Goal: Task Accomplishment & Management: Use online tool/utility

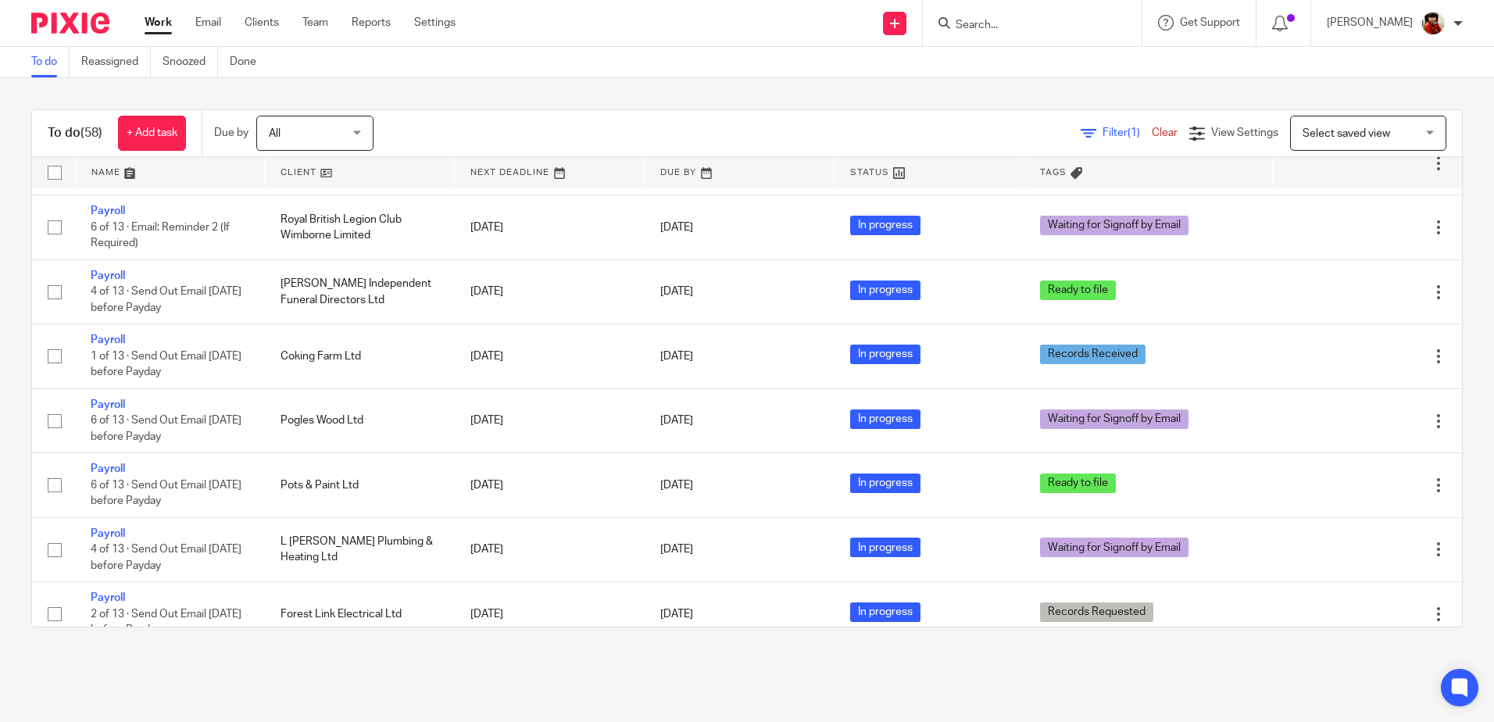
scroll to position [1276, 0]
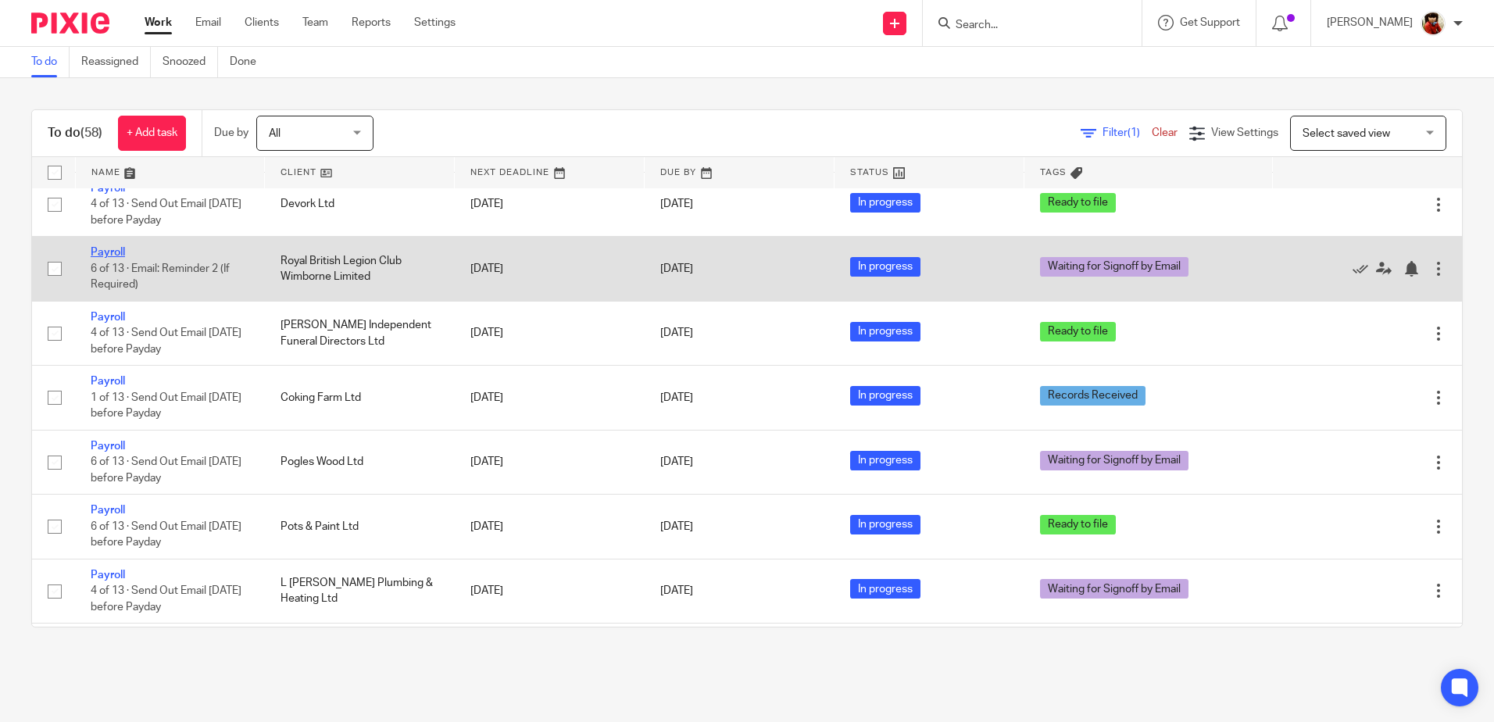
click at [105, 258] on link "Payroll" at bounding box center [108, 252] width 34 height 11
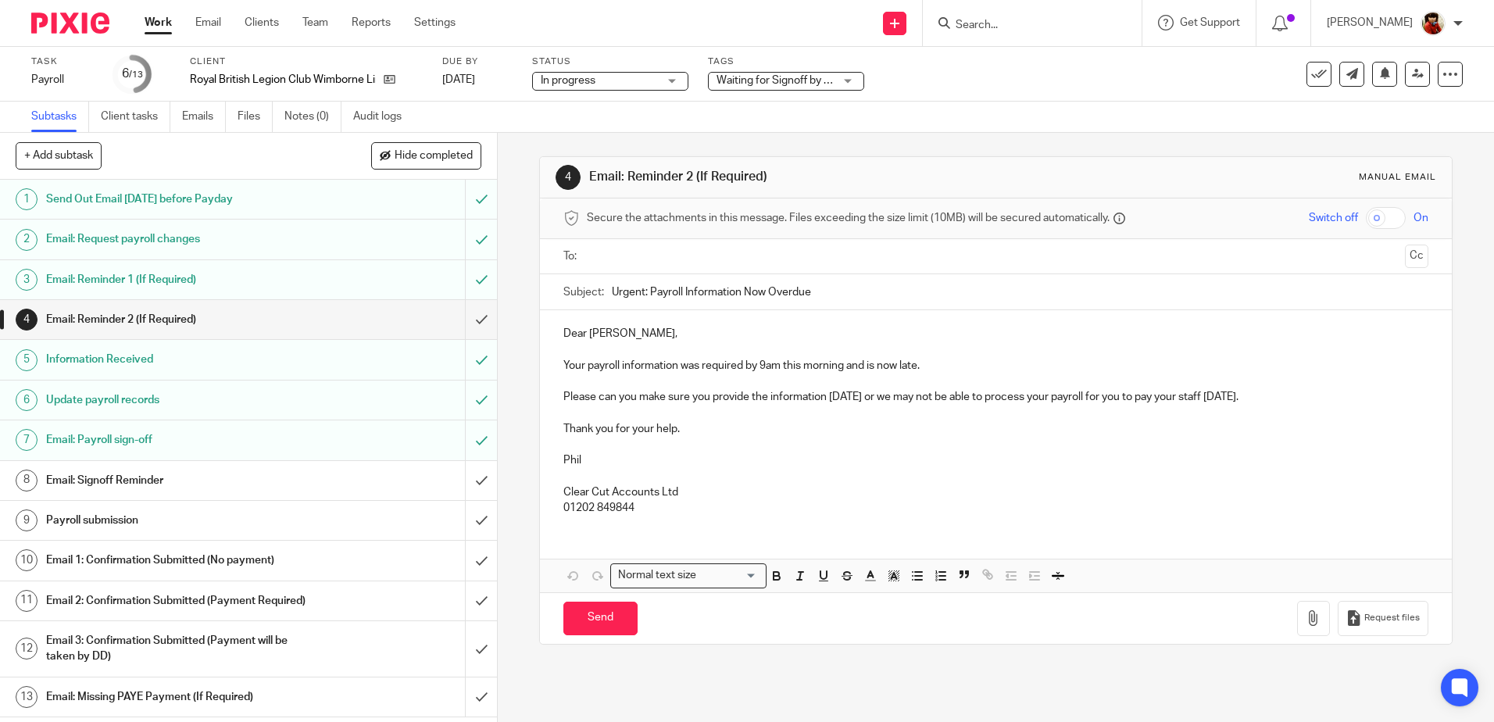
click at [848, 80] on div "Waiting for Signoff by Email" at bounding box center [786, 81] width 156 height 19
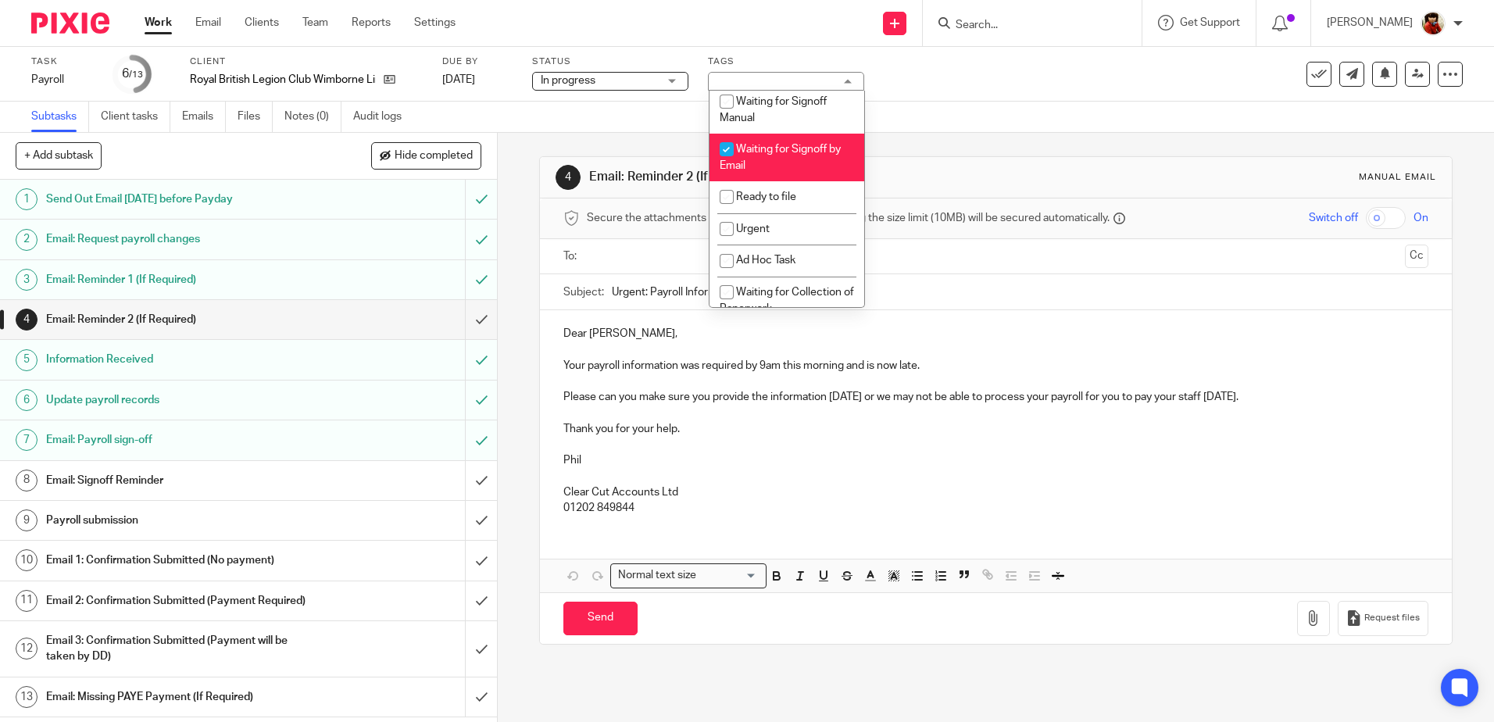
scroll to position [262, 0]
click at [724, 194] on input "checkbox" at bounding box center [727, 194] width 30 height 30
checkbox input "true"
click at [727, 148] on input "checkbox" at bounding box center [727, 146] width 30 height 30
checkbox input "false"
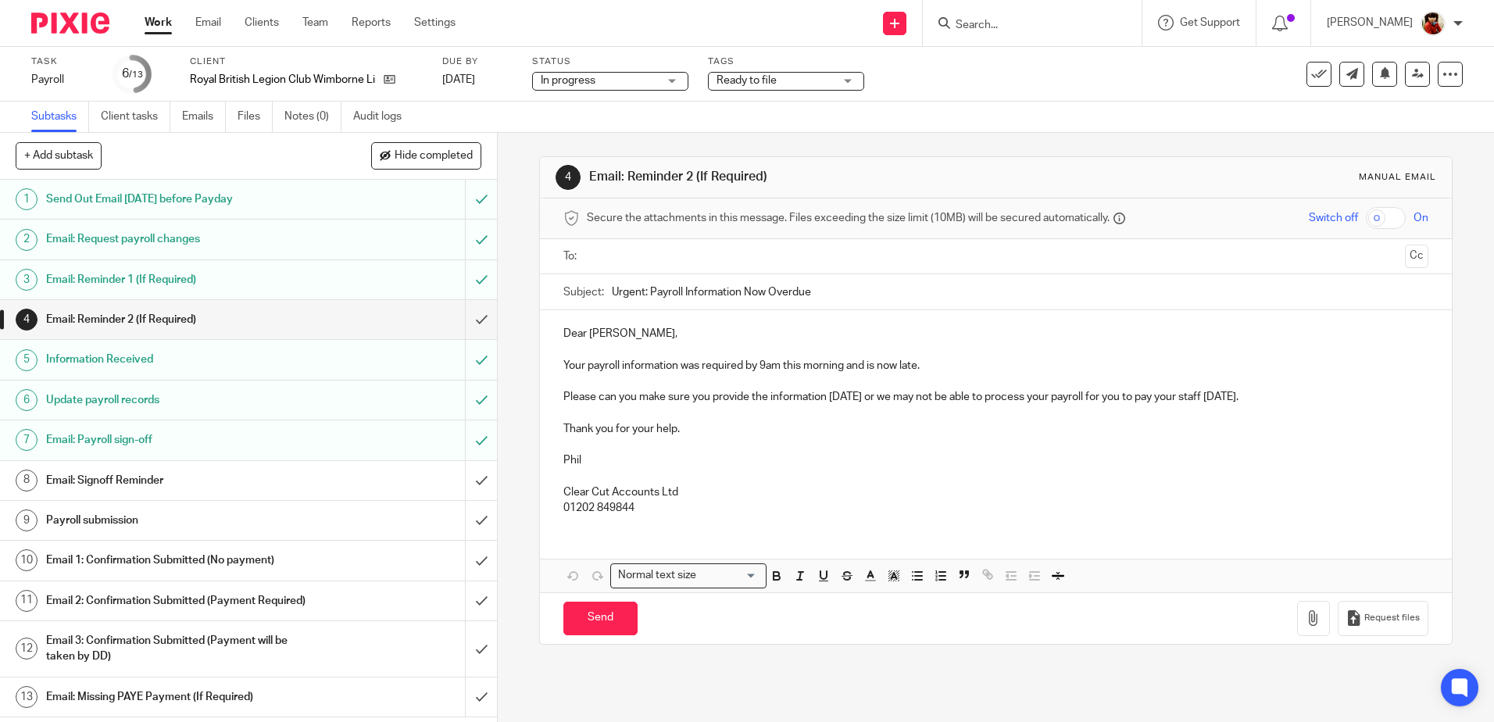
click at [899, 90] on div "Task Payroll Save Payroll 6 /13 Client Royal British Legion Club Wimborne Limit…" at bounding box center [627, 74] width 1193 height 38
click at [153, 17] on link "Work" at bounding box center [158, 23] width 27 height 16
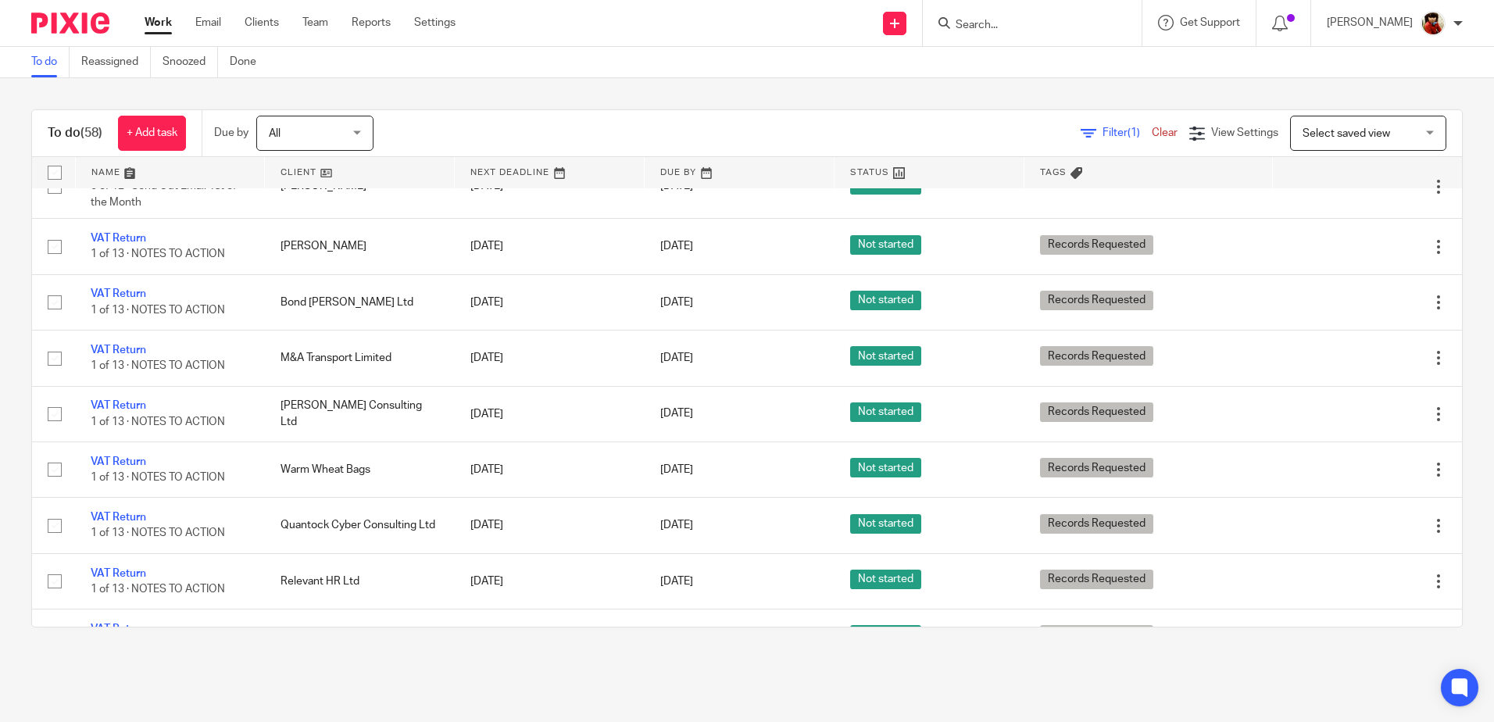
scroll to position [2387, 0]
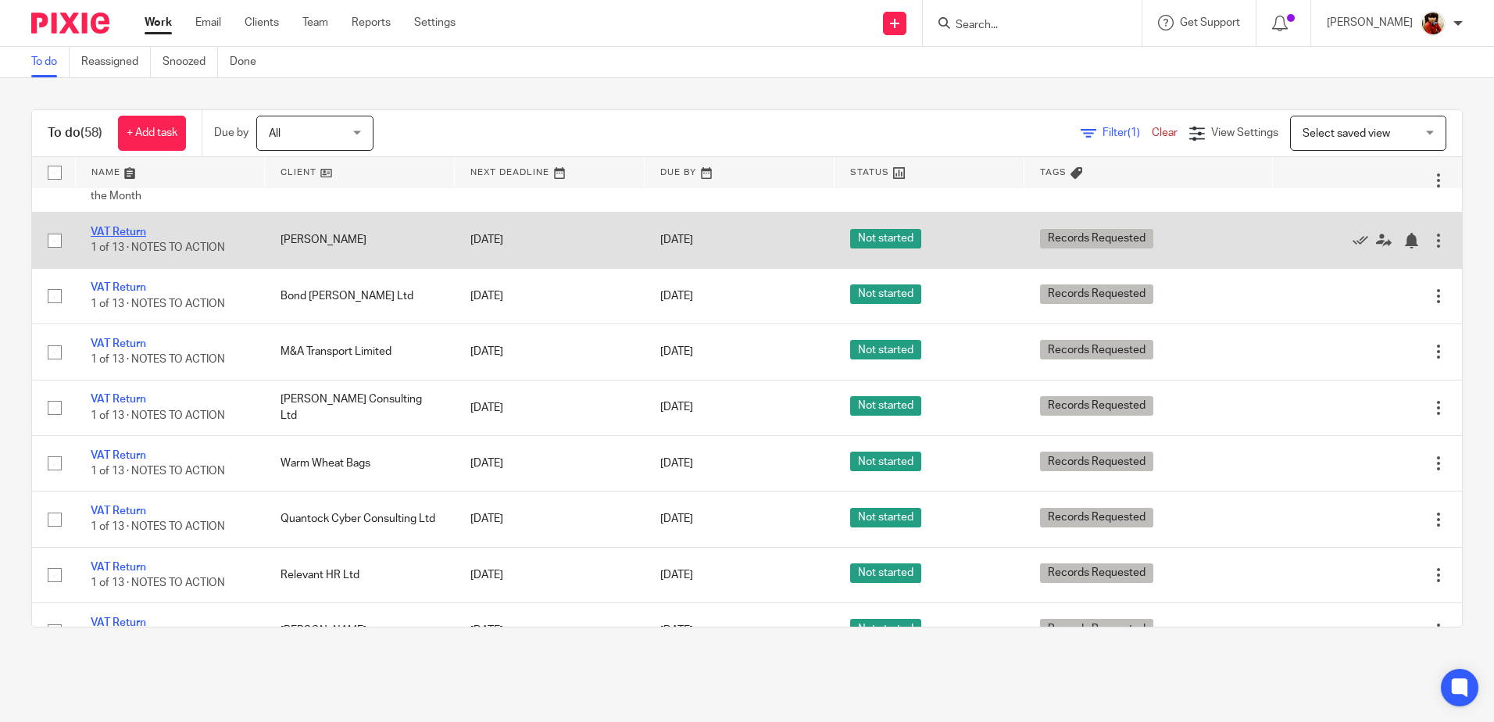
click at [127, 238] on link "VAT Return" at bounding box center [118, 232] width 55 height 11
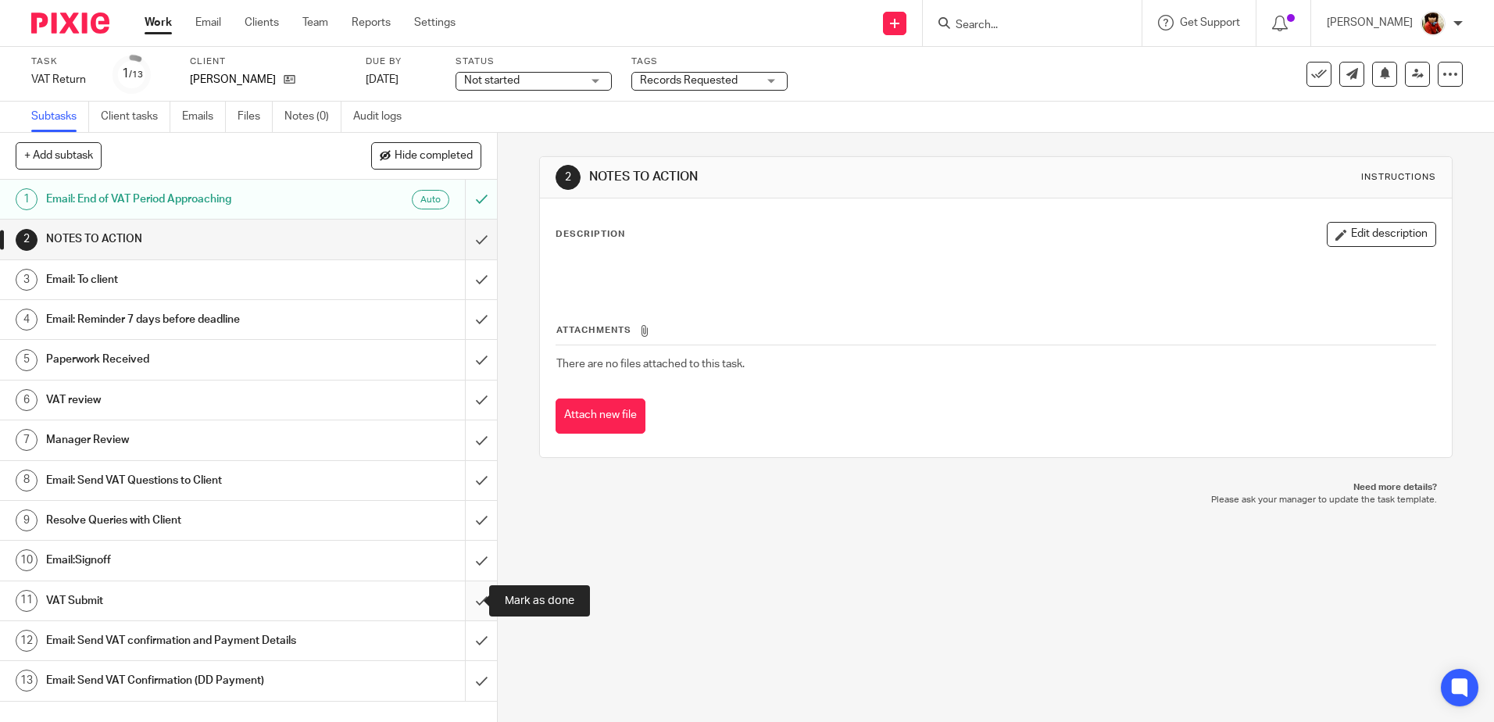
click at [467, 599] on input "submit" at bounding box center [248, 600] width 497 height 39
click at [461, 635] on input "submit" at bounding box center [248, 640] width 497 height 39
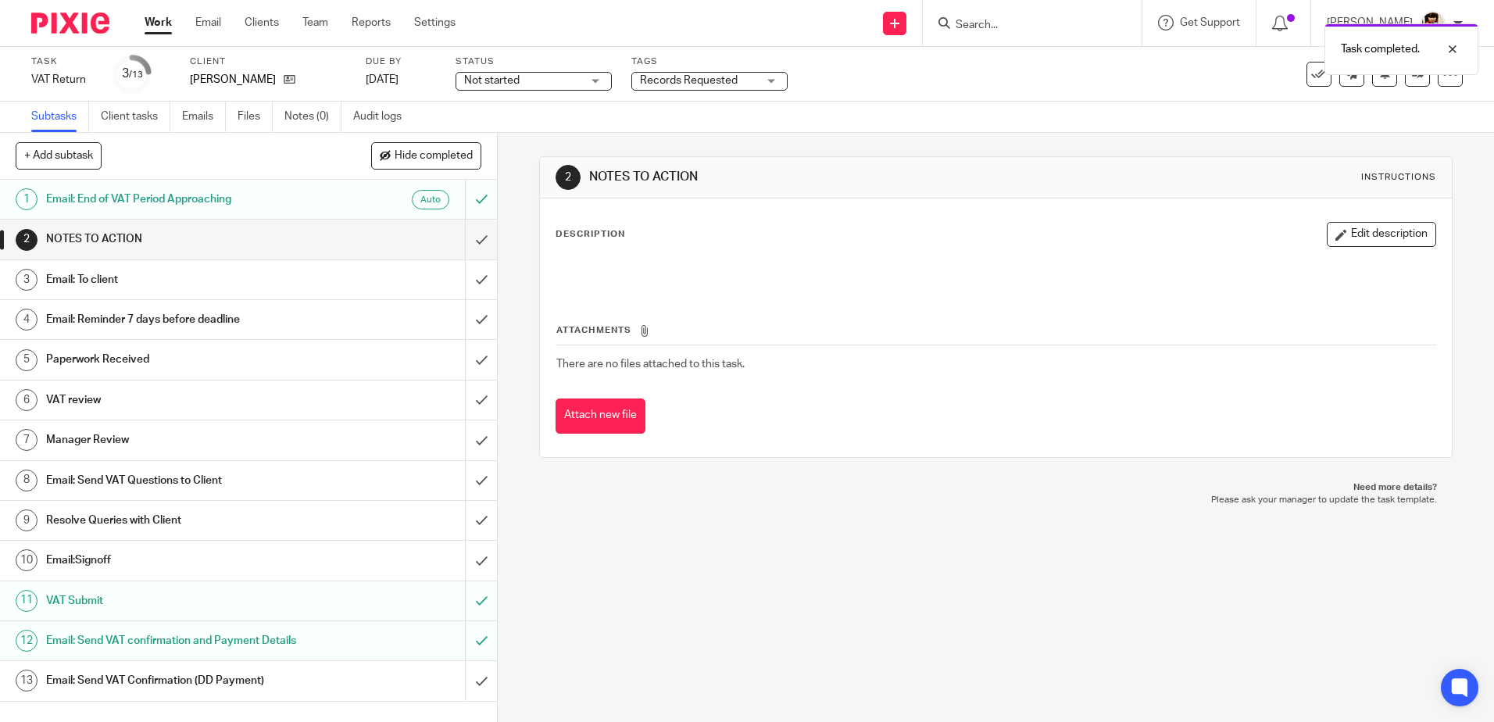
click at [774, 79] on div "Records Requested" at bounding box center [709, 81] width 156 height 19
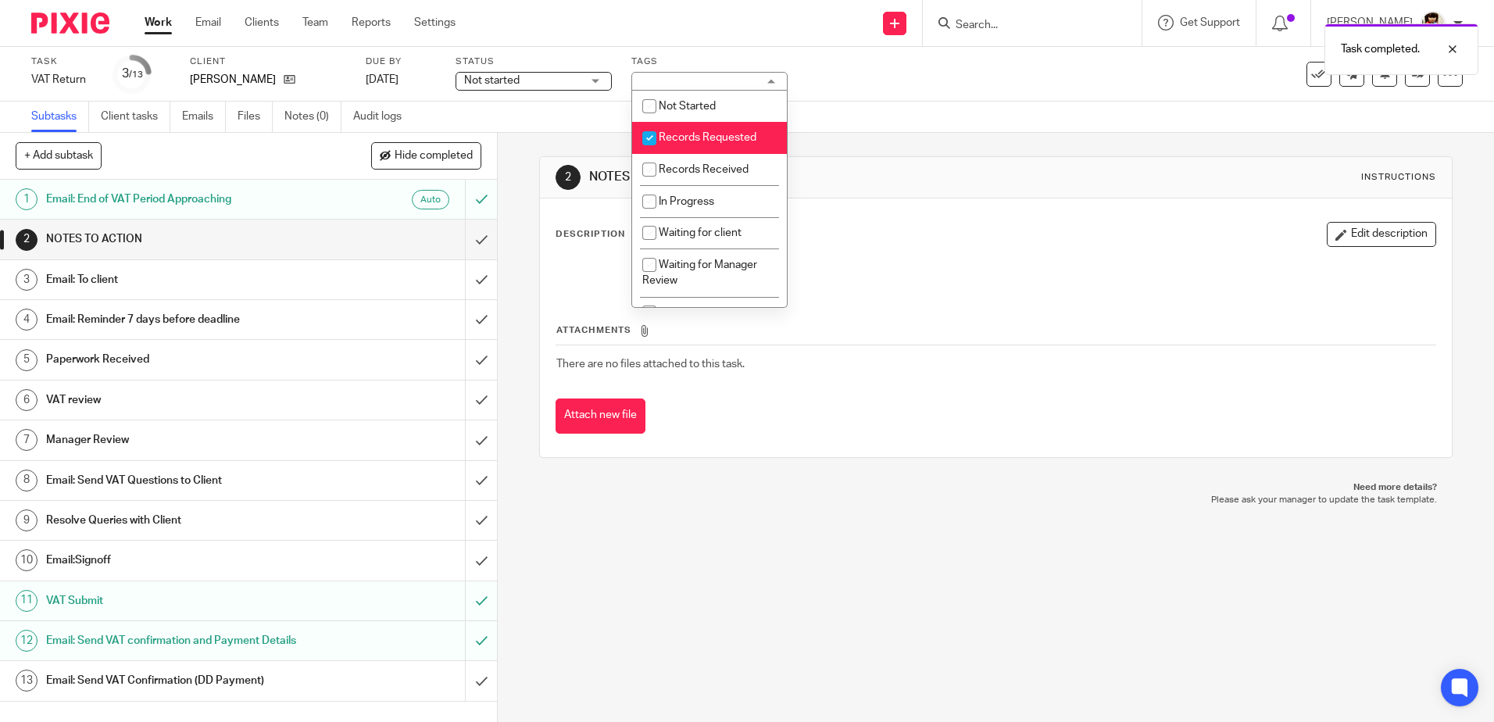
click at [654, 137] on input "checkbox" at bounding box center [649, 138] width 30 height 30
checkbox input "false"
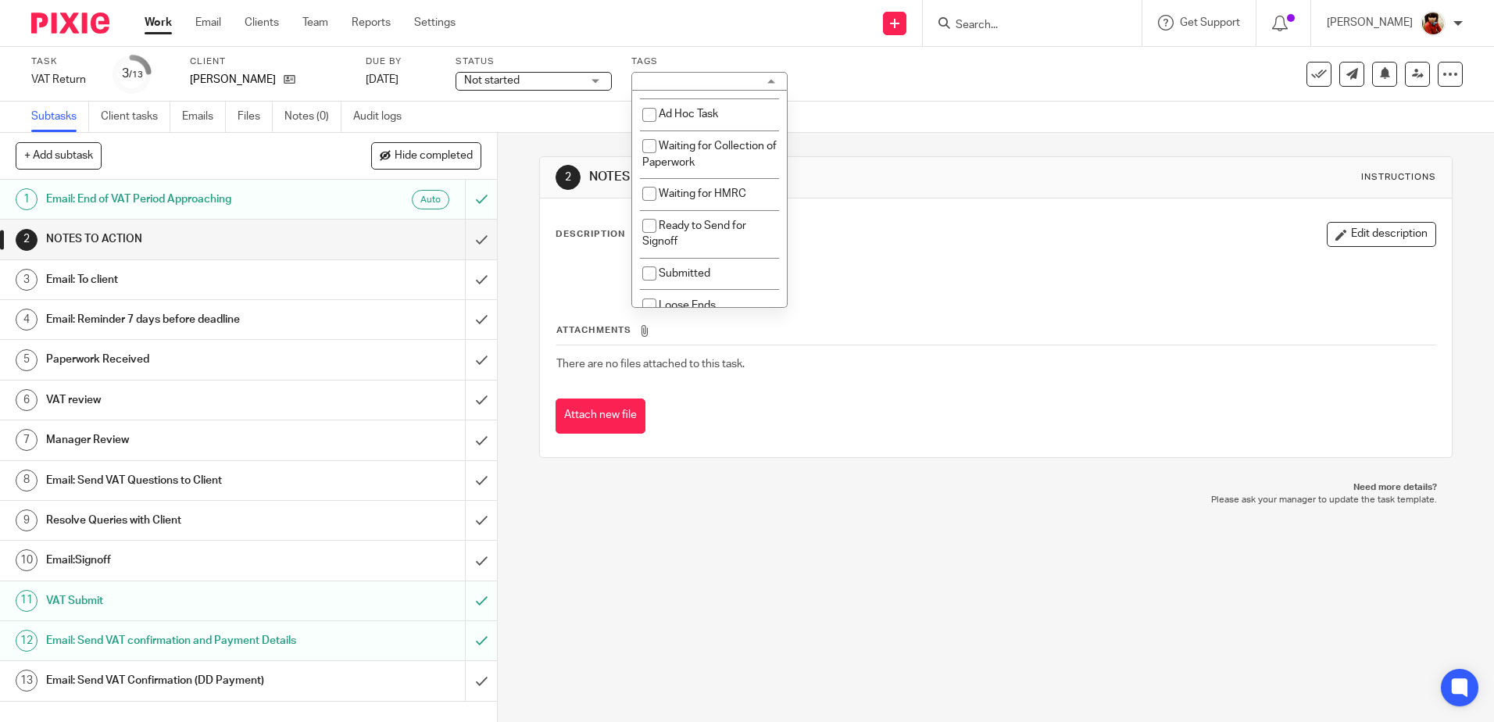
scroll to position [419, 0]
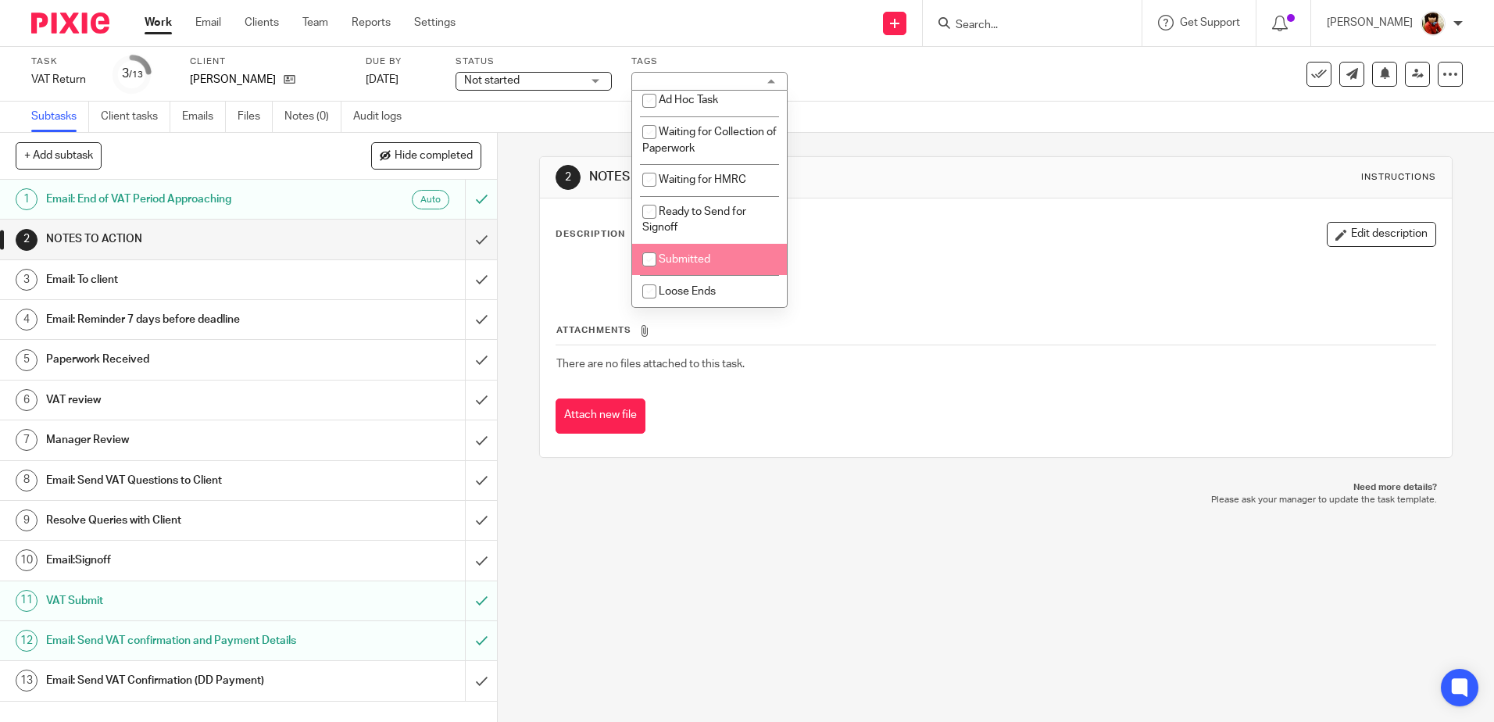
click at [648, 259] on input "checkbox" at bounding box center [649, 260] width 30 height 30
checkbox input "true"
click at [946, 96] on div "Task VAT Return Save VAT Return 3 /13 Client Bailey, Michael Due by 6 Sep 2025 …" at bounding box center [747, 74] width 1494 height 55
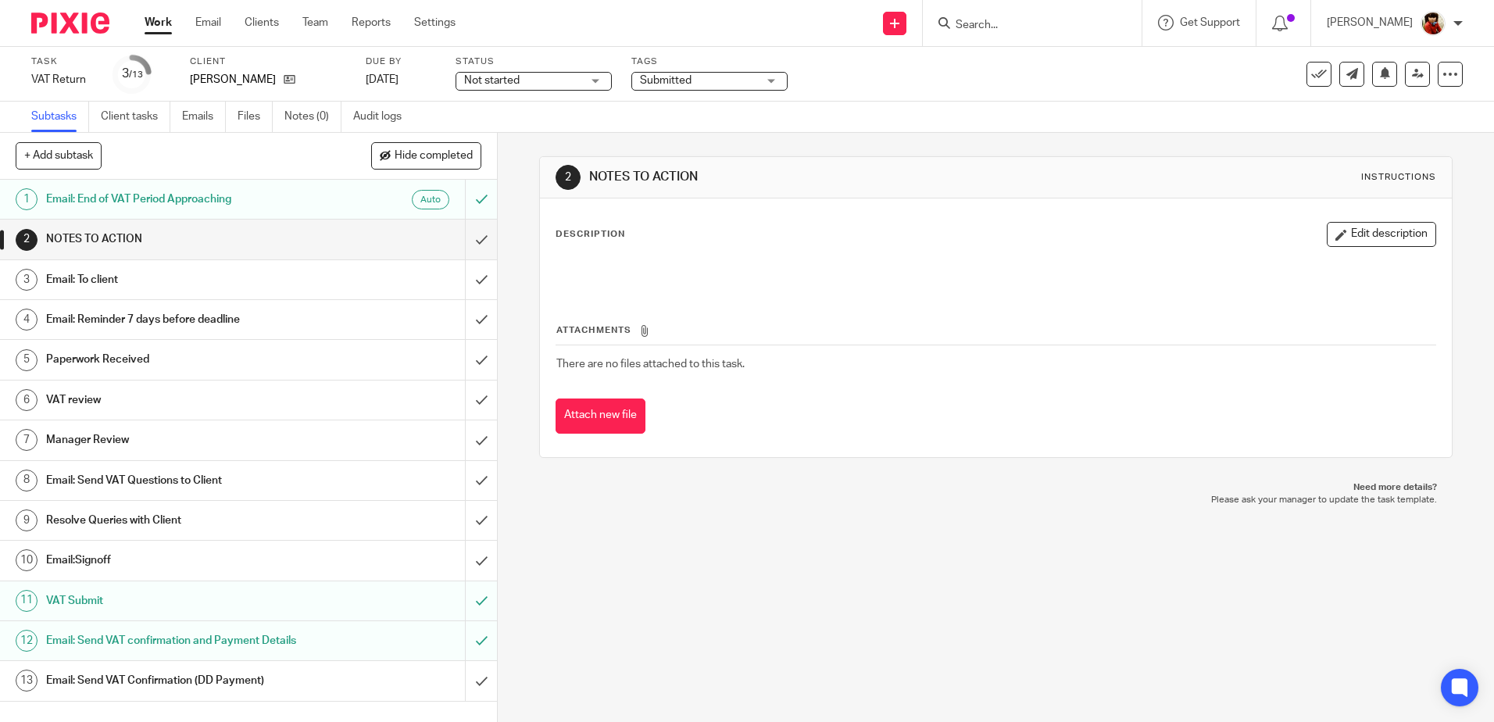
click at [595, 80] on div "Not started Not started" at bounding box center [534, 81] width 156 height 19
click at [497, 142] on span "In progress" at bounding box center [493, 137] width 55 height 11
click at [946, 57] on div "Task VAT Return Save VAT Return 3 /13 Client Bailey, Michael Due by 6 Sep 2025 …" at bounding box center [627, 74] width 1193 height 38
click at [1311, 79] on icon at bounding box center [1319, 74] width 16 height 16
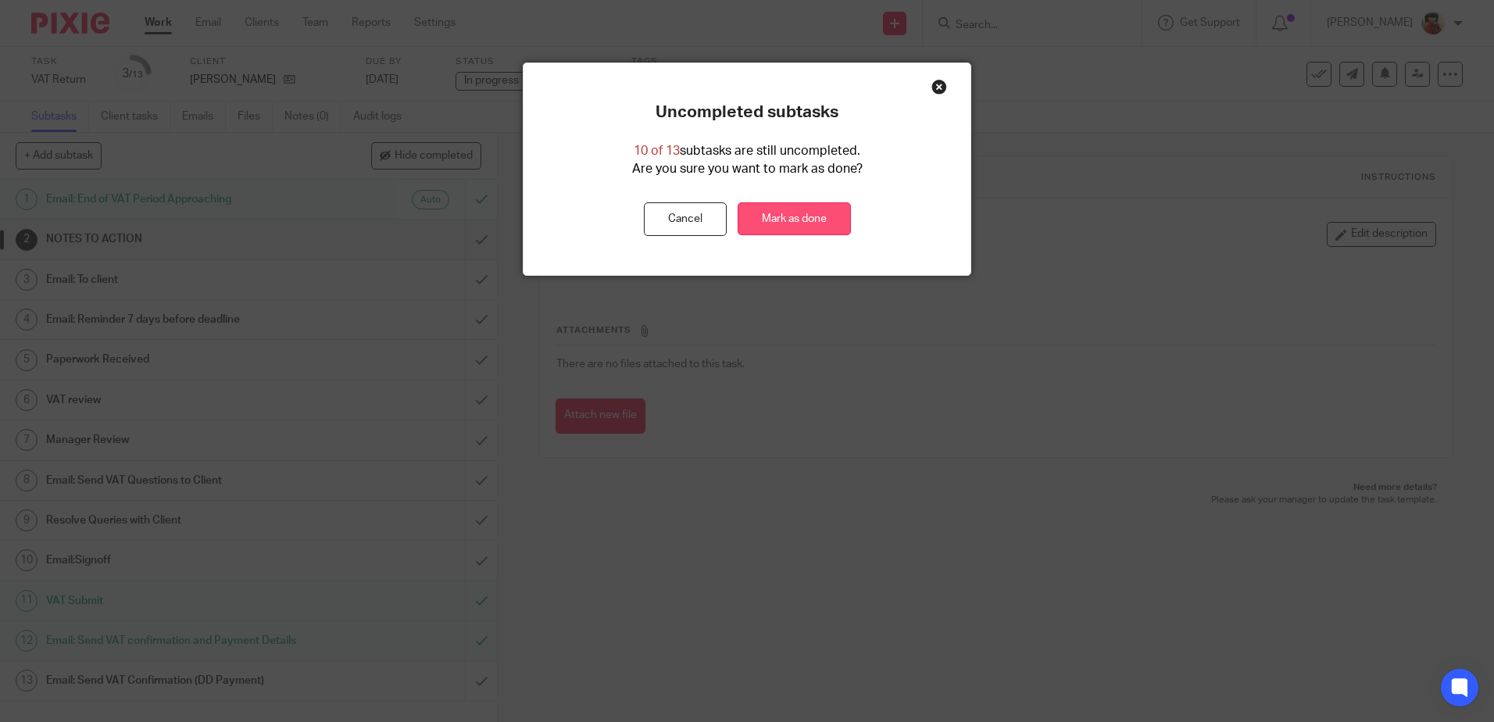
click at [783, 217] on link "Mark as done" at bounding box center [794, 219] width 113 height 34
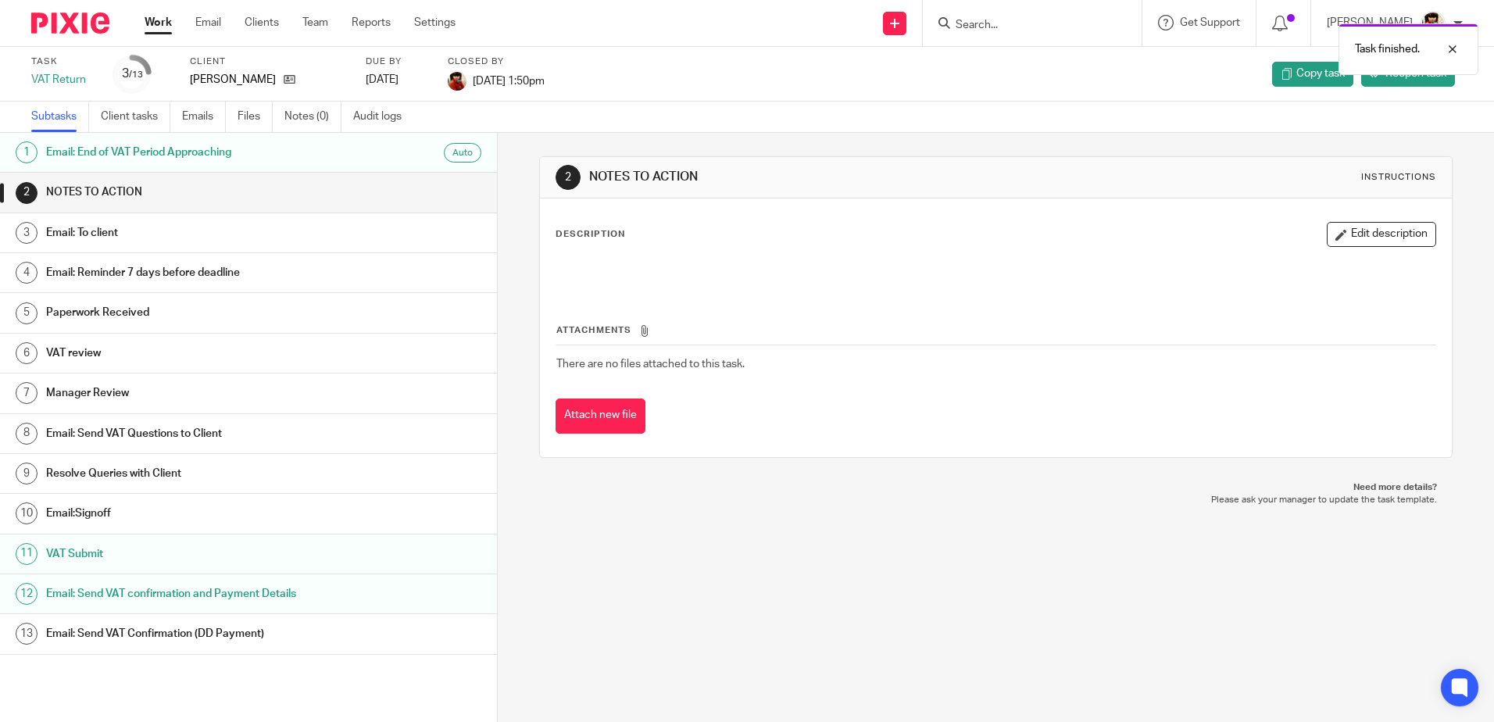
click at [157, 23] on link "Work" at bounding box center [158, 23] width 27 height 16
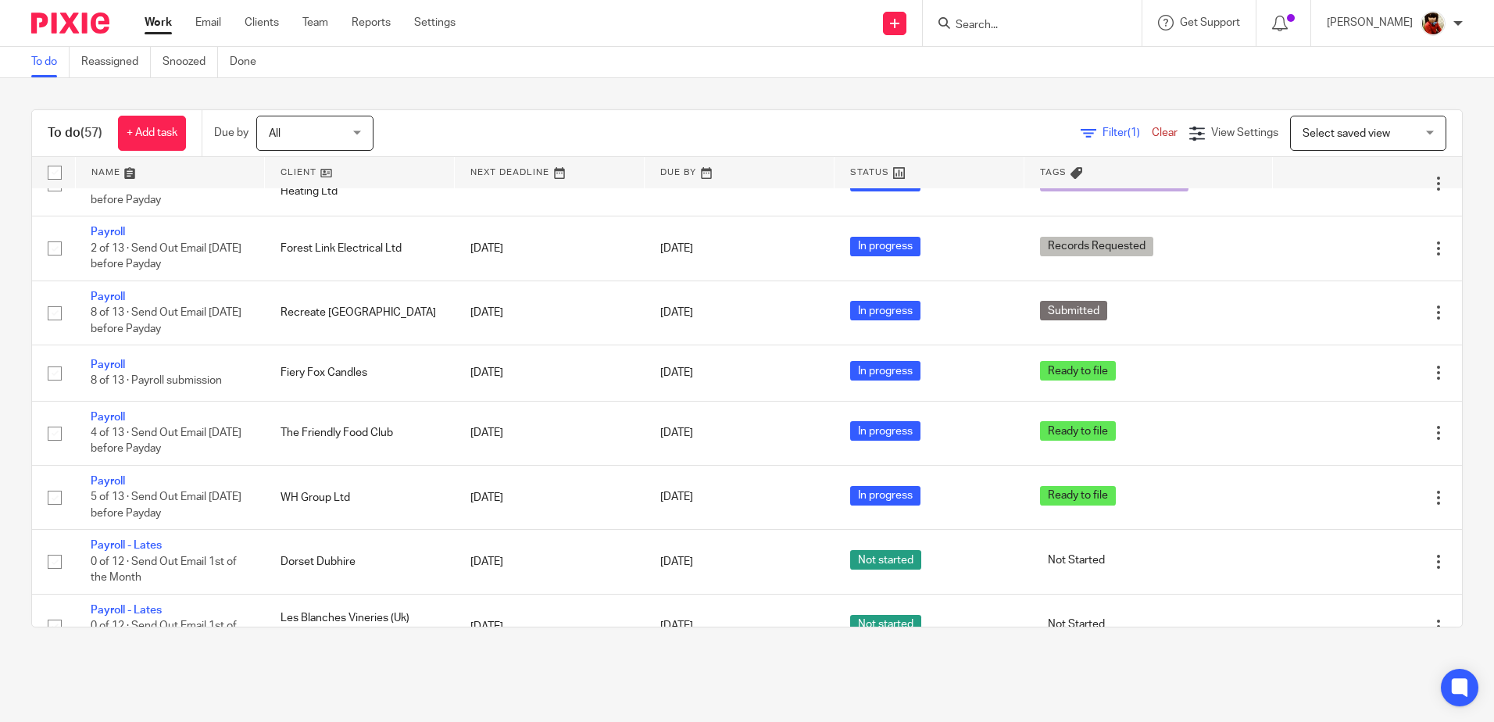
scroll to position [1663, 0]
